Goal: Navigation & Orientation: Understand site structure

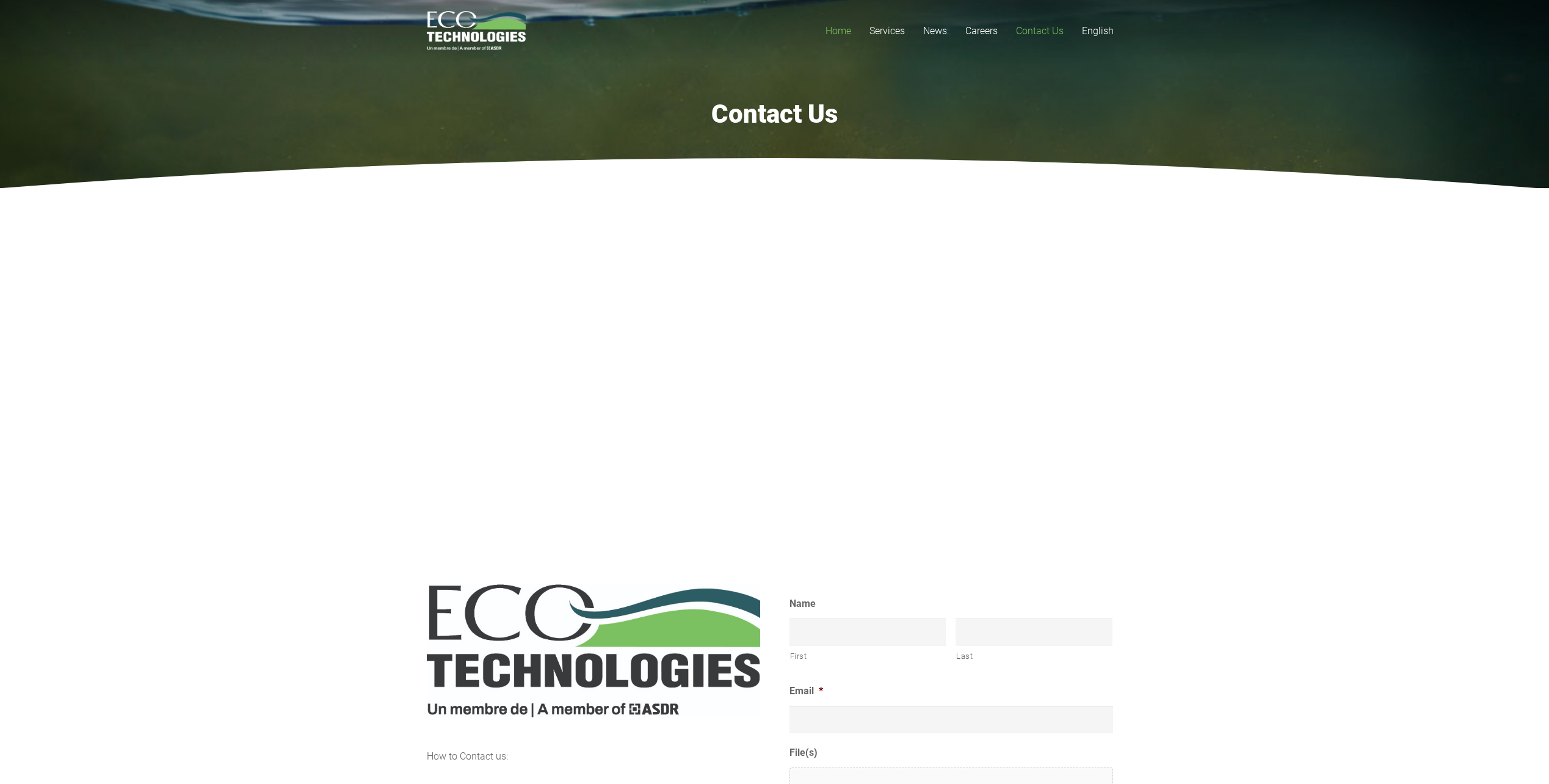
click at [836, 34] on span "Home" at bounding box center [838, 31] width 26 height 12
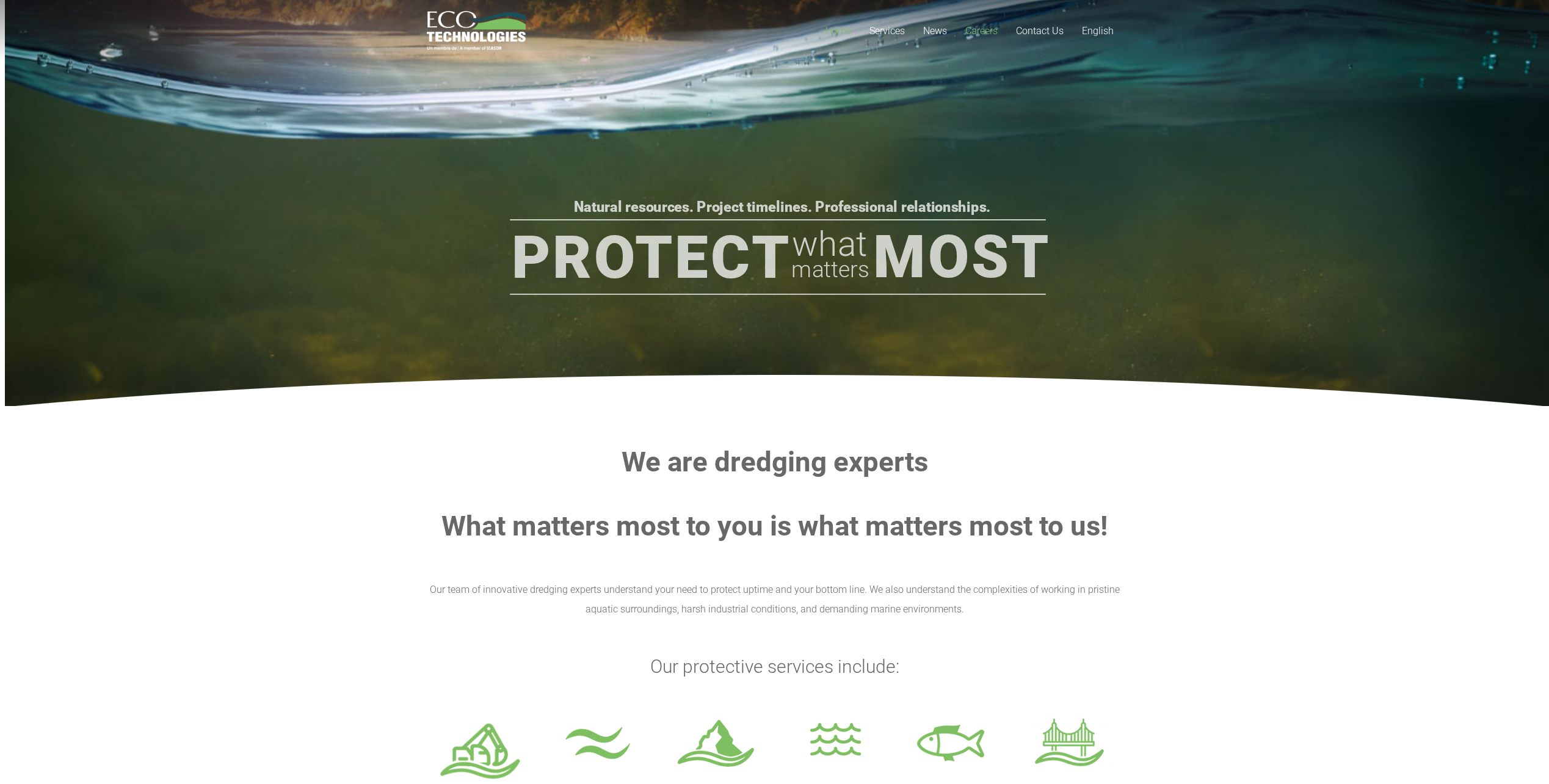
click at [987, 33] on span "Careers" at bounding box center [982, 31] width 32 height 12
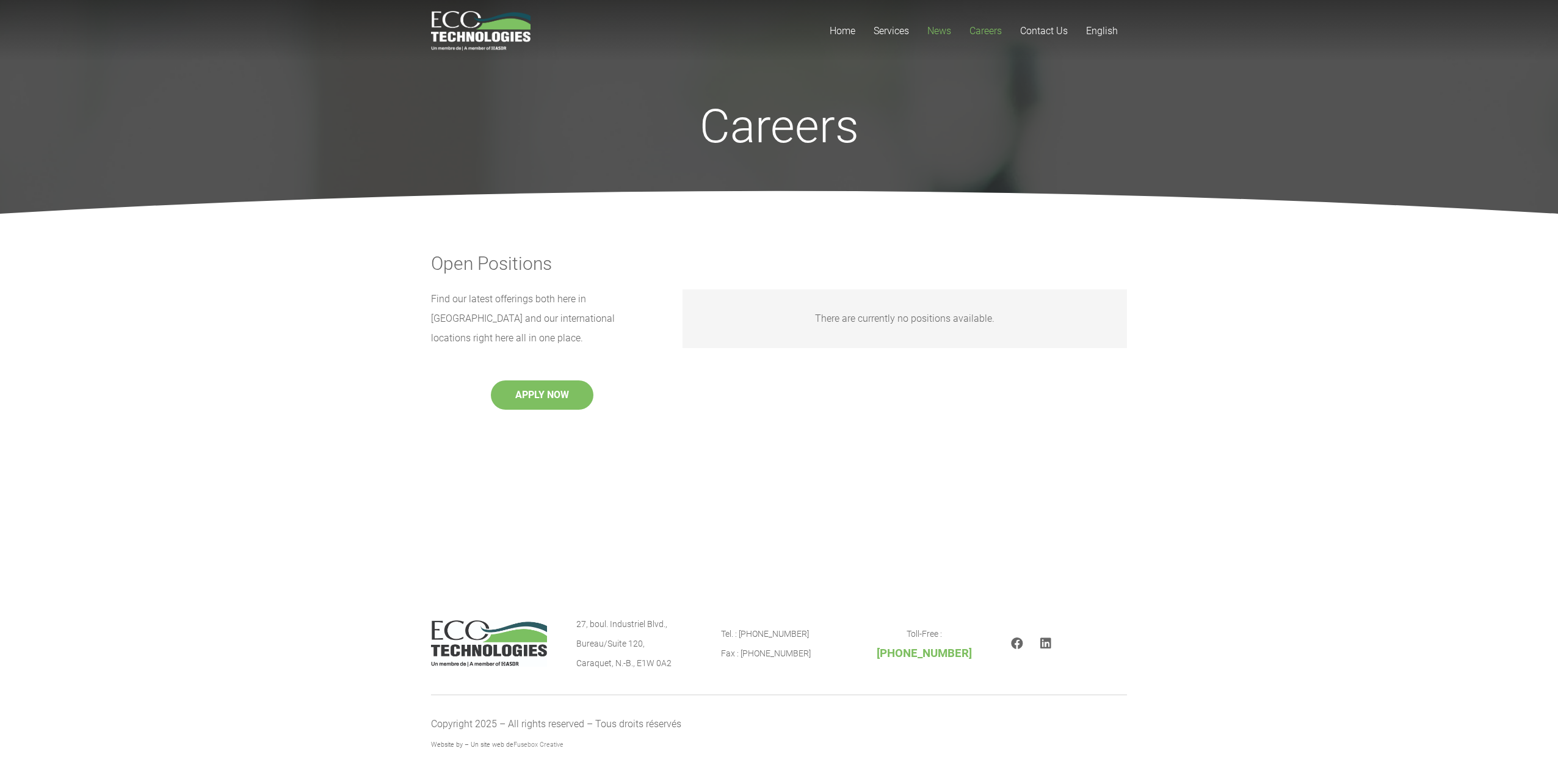
drag, startPoint x: 937, startPoint y: 31, endPoint x: 929, endPoint y: 41, distance: 12.8
click at [937, 31] on span "News" at bounding box center [939, 31] width 24 height 12
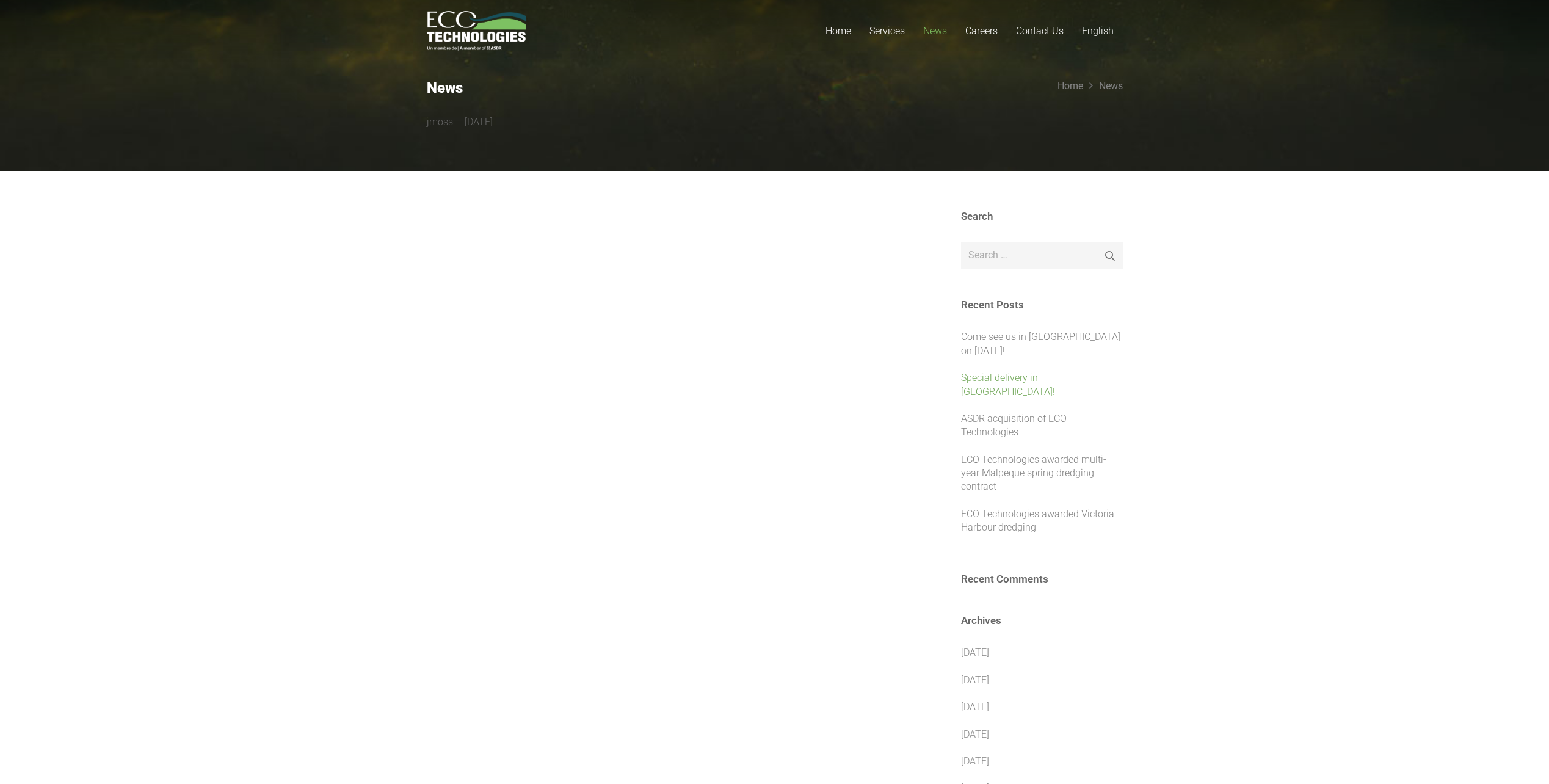
click at [1033, 375] on link "Special delivery in Caraquet!" at bounding box center [1008, 384] width 94 height 25
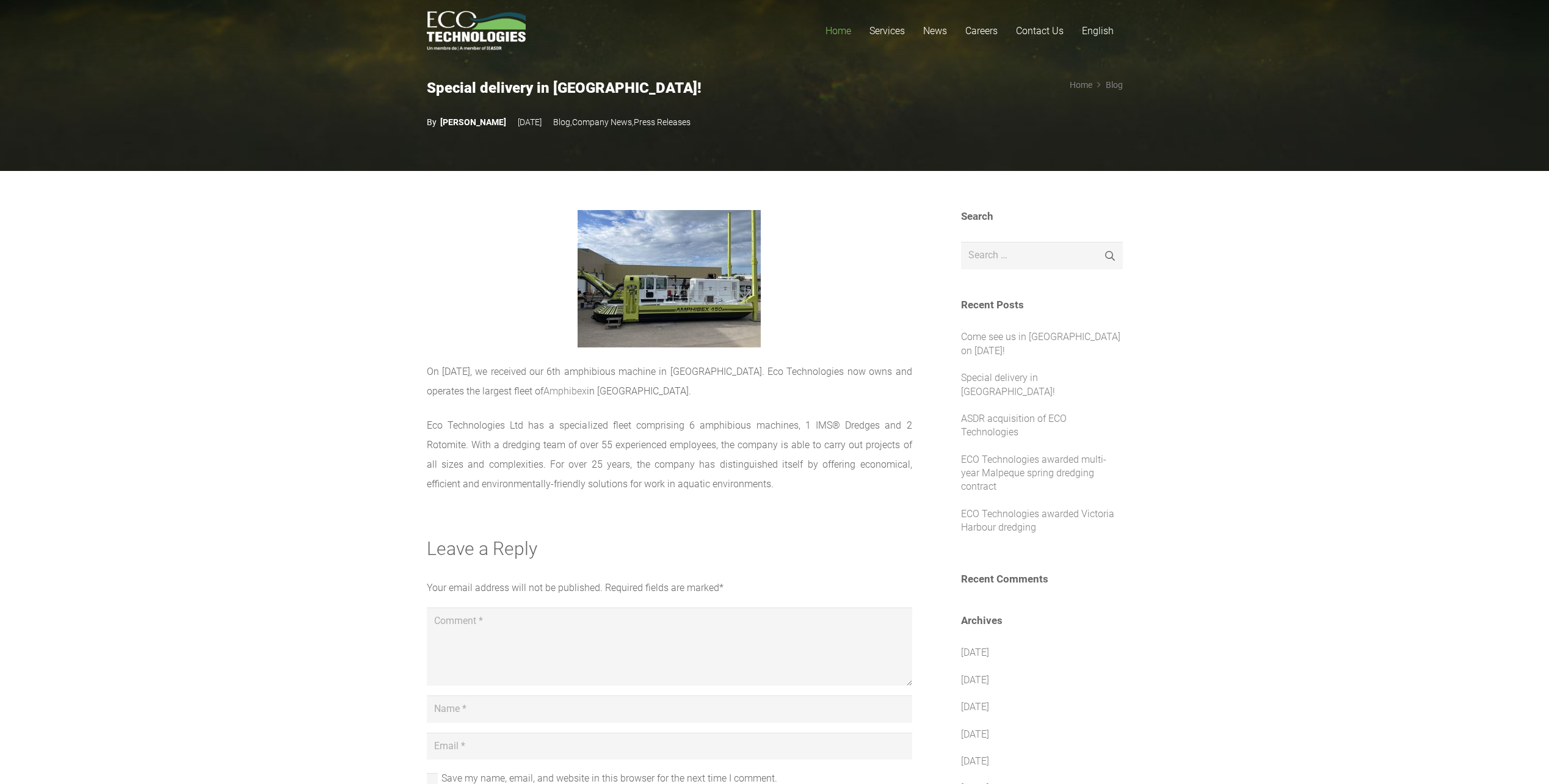
click at [846, 28] on span "Home" at bounding box center [838, 31] width 26 height 12
